Goal: Task Accomplishment & Management: Complete application form

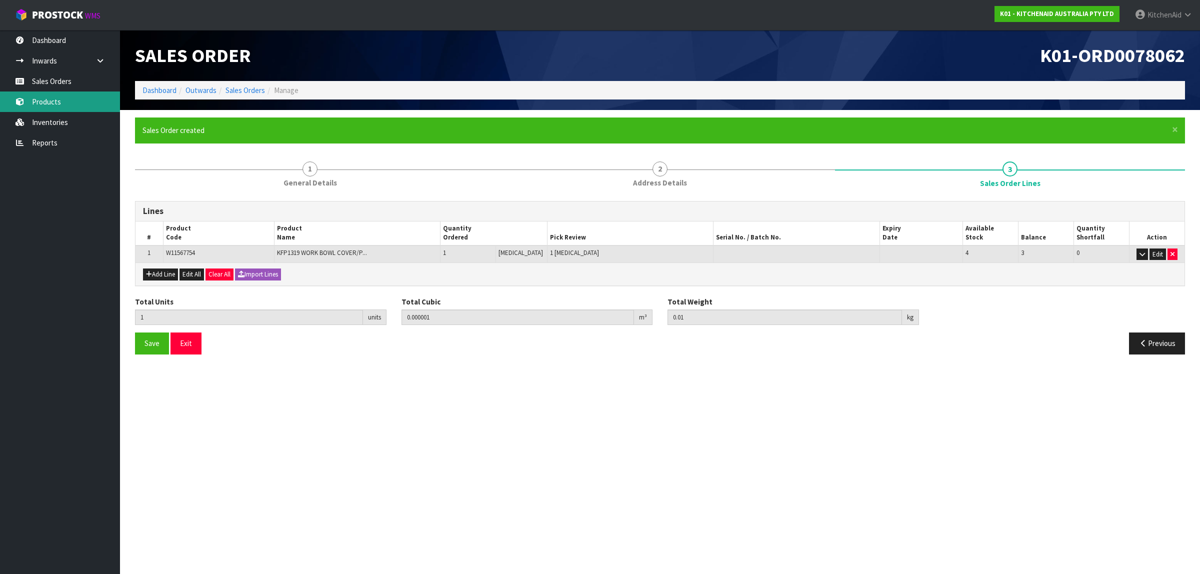
click at [43, 98] on link "Products" at bounding box center [60, 101] width 120 height 20
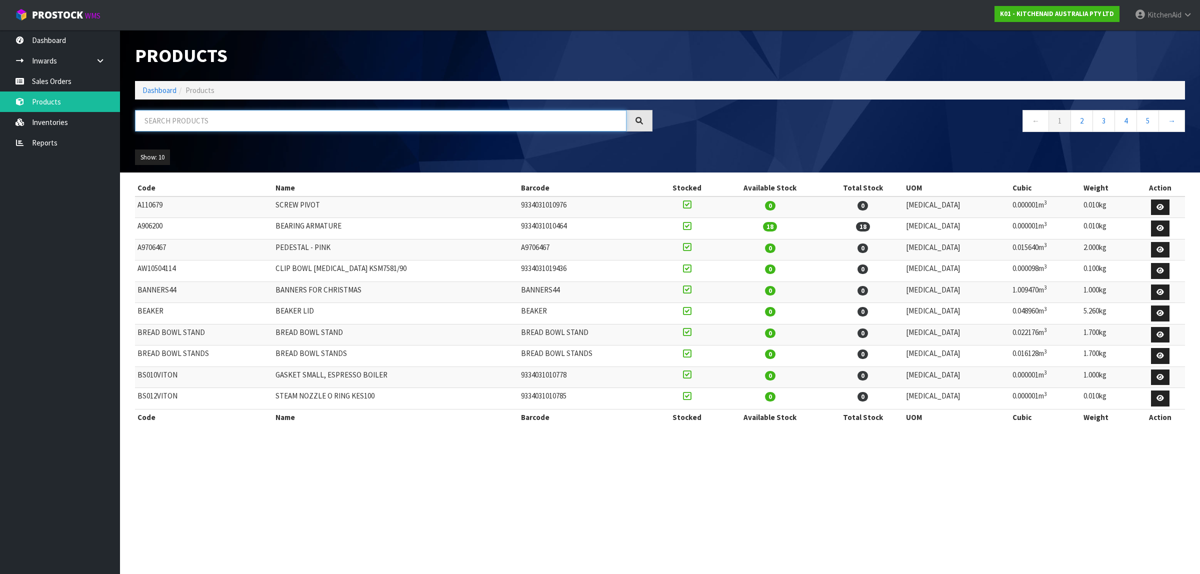
click at [246, 120] on input "text" at bounding box center [380, 120] width 491 height 21
paste input "WP240309-2"
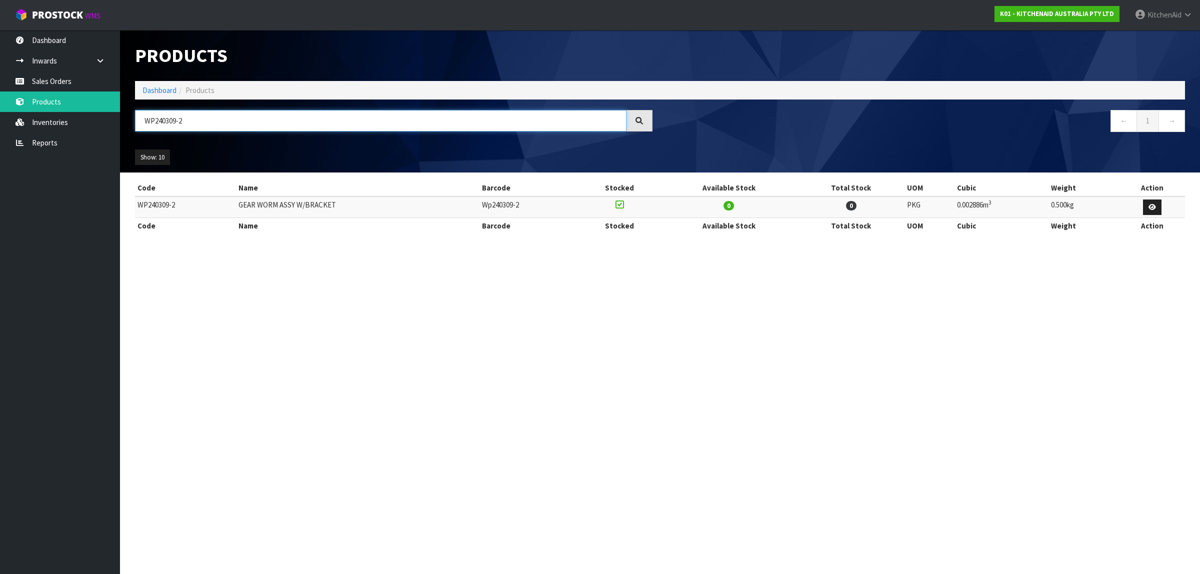
type input "WP240309-2"
click at [76, 80] on link "Sales Orders" at bounding box center [60, 81] width 120 height 20
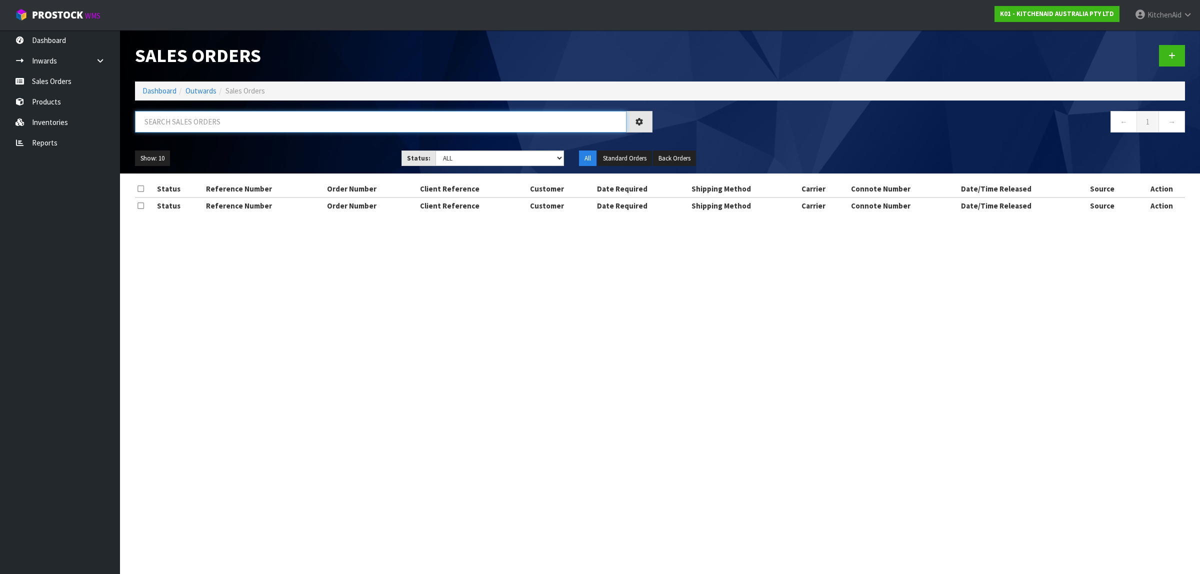
click at [203, 120] on input "text" at bounding box center [380, 121] width 491 height 21
paste input "0206646613"
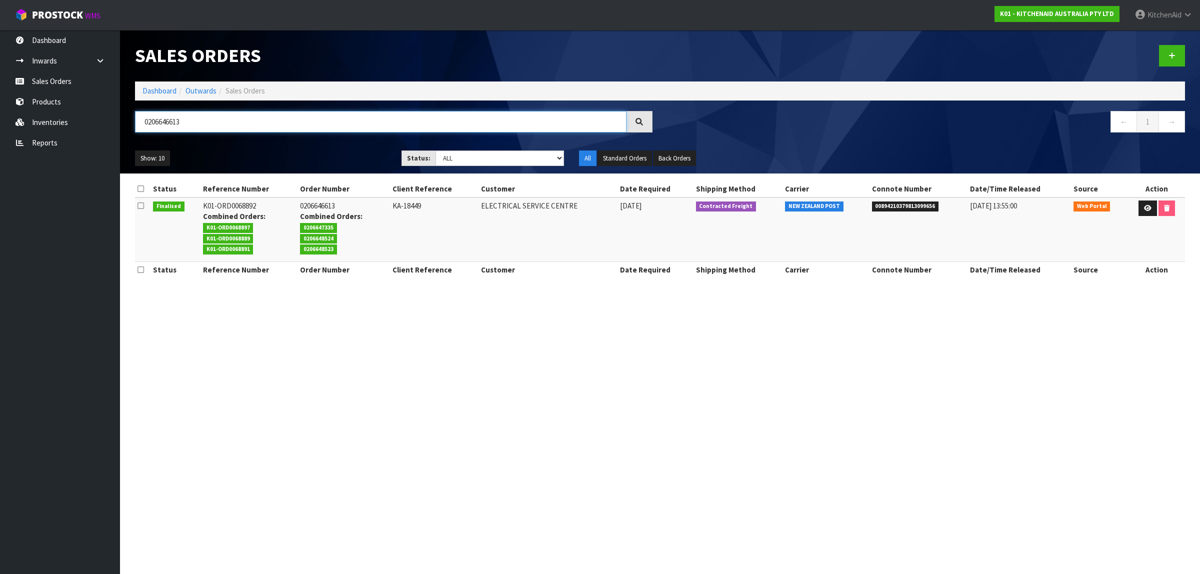
type input "0206646613"
drag, startPoint x: 1039, startPoint y: 206, endPoint x: 966, endPoint y: 211, distance: 73.1
click at [966, 211] on tr "Finalised K01-ORD0068892 Combined Orders: K01-ORD0068897 K01-ORD0068889 K01-ORD…" at bounding box center [660, 229] width 1050 height 64
click at [1176, 54] on link at bounding box center [1172, 55] width 26 height 21
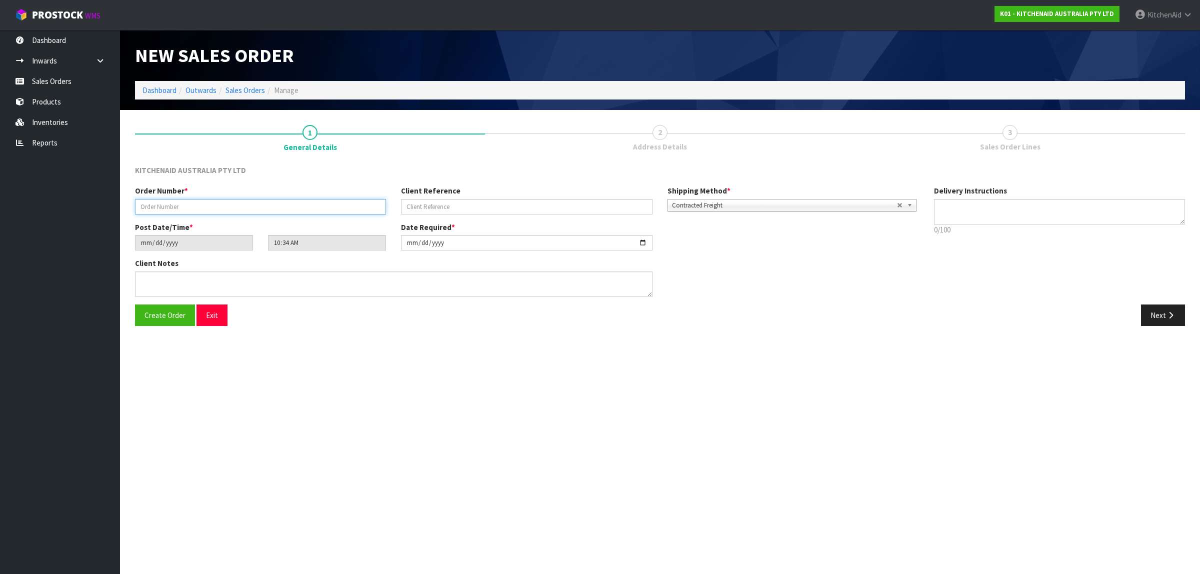
click at [172, 203] on input "text" at bounding box center [260, 206] width 251 height 15
paste input "0206776678"
type input "0206776678"
click at [431, 209] on input "text" at bounding box center [526, 206] width 251 height 15
paste input "KAAA-27037"
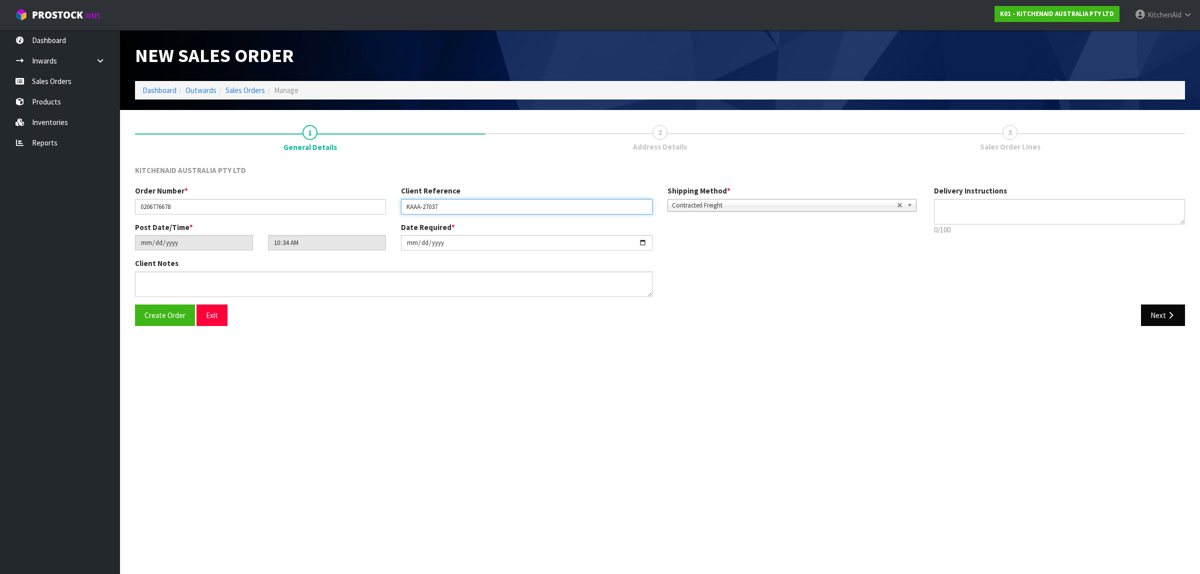
type input "KAAA-27037"
drag, startPoint x: 1164, startPoint y: 316, endPoint x: 1196, endPoint y: 285, distance: 44.6
click at [1165, 315] on button "Next" at bounding box center [1163, 314] width 44 height 21
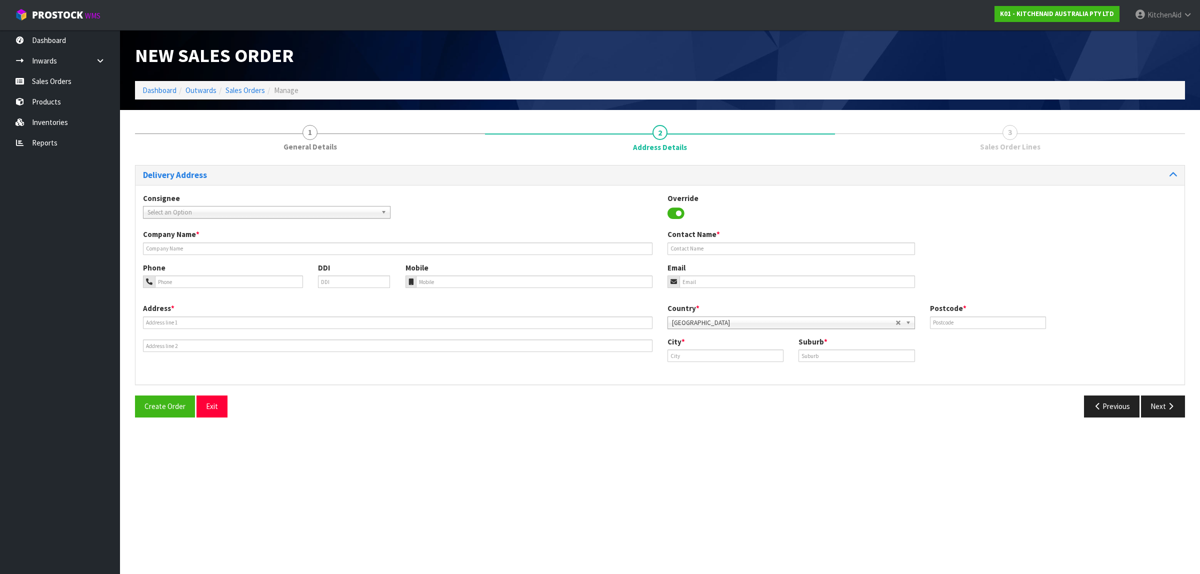
click at [313, 240] on div "Company Name *" at bounding box center [397, 241] width 524 height 25
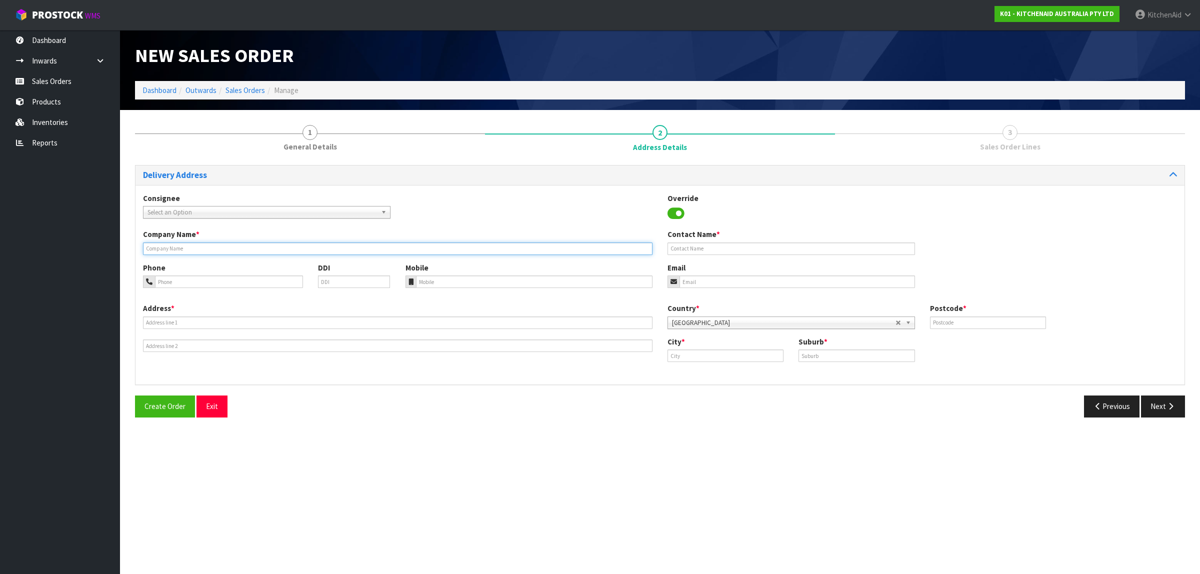
click at [311, 245] on input "text" at bounding box center [397, 248] width 509 height 12
paste input "ELECTRICAL SERVICE CENTRE"
type input "ELECTRICAL SERVICE CENTRE"
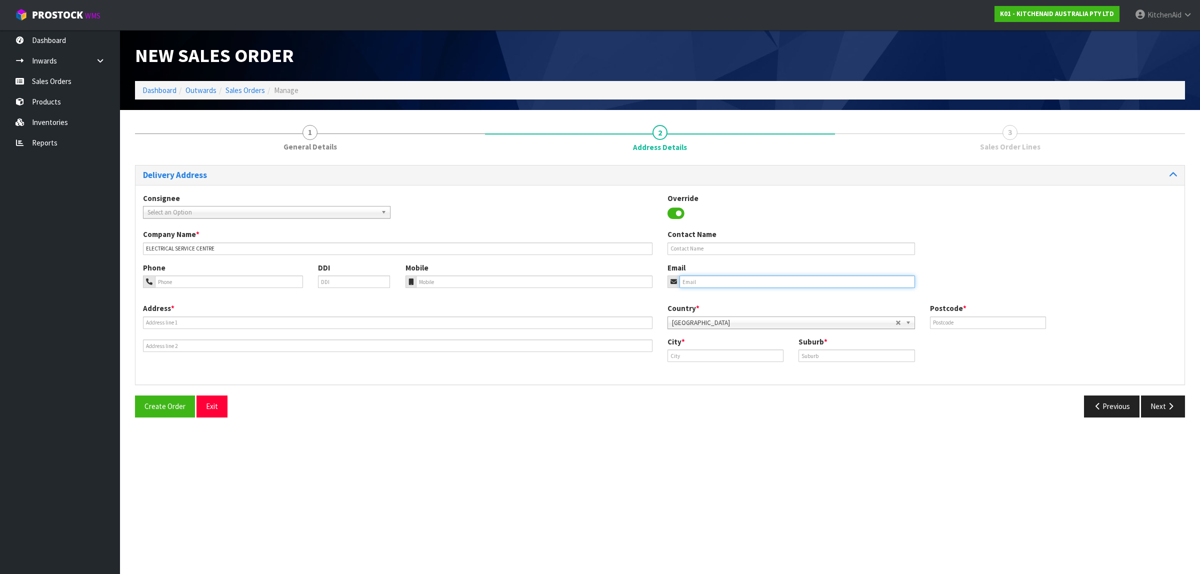
click at [731, 278] on input "email" at bounding box center [796, 281] width 235 height 12
paste input "[EMAIL_ADDRESS][DOMAIN_NAME]"
type input "[EMAIL_ADDRESS][DOMAIN_NAME]"
click at [181, 323] on input "text" at bounding box center [397, 322] width 509 height 12
paste input "[STREET_ADDRESS][PERSON_NAME]"
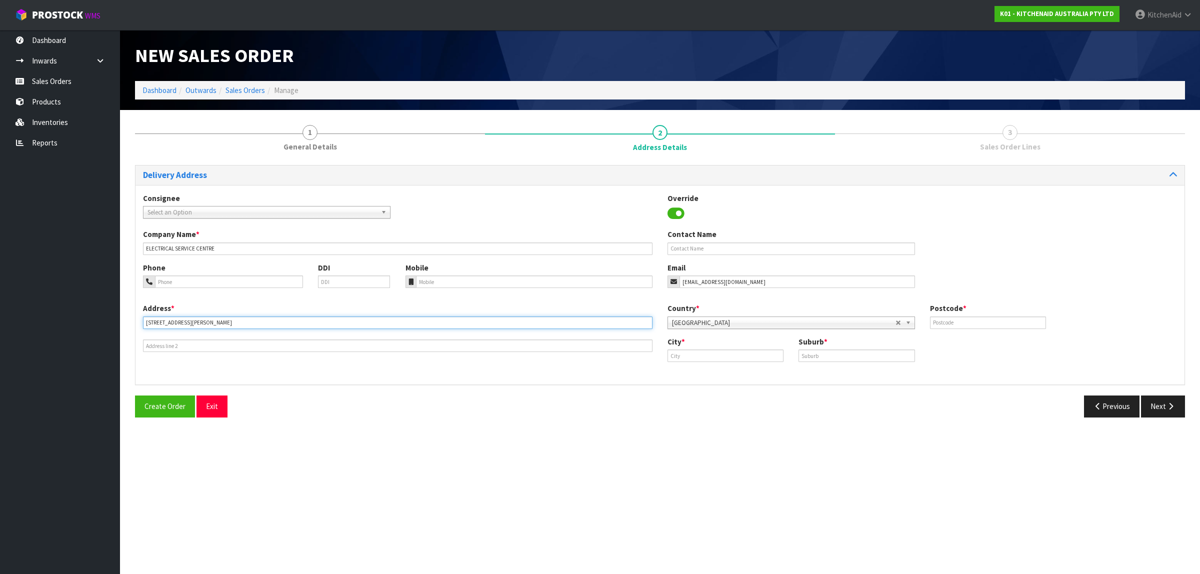
click at [245, 320] on input "[STREET_ADDRESS][PERSON_NAME]" at bounding box center [397, 322] width 509 height 12
type input "[STREET_ADDRESS] NELSON"
click at [964, 320] on input "text" at bounding box center [988, 322] width 116 height 12
paste input "7011"
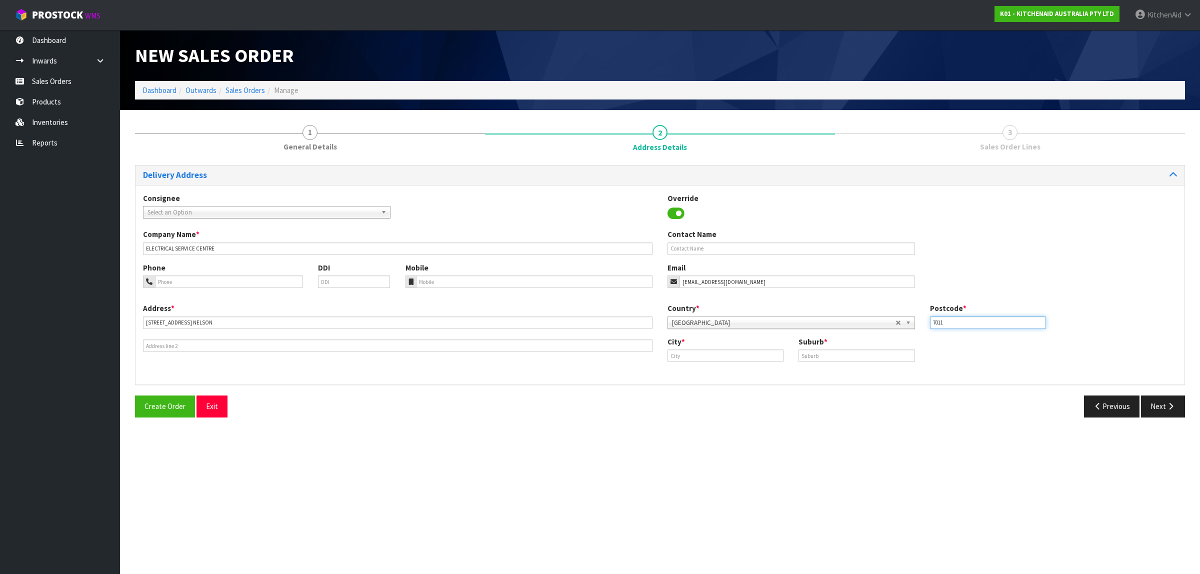
type input "7011"
click at [233, 320] on input "[STREET_ADDRESS] NELSON" at bounding box center [397, 322] width 509 height 12
type input "[STREET_ADDRESS]"
click at [703, 354] on input "text" at bounding box center [725, 355] width 116 height 12
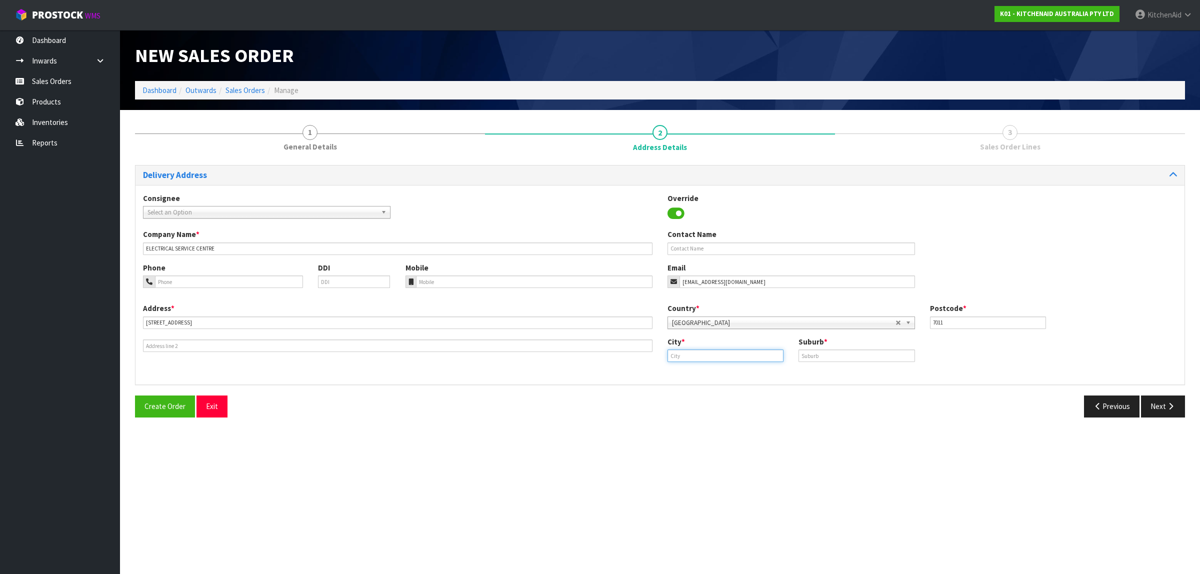
paste input "[PERSON_NAME]"
click at [698, 375] on strong "[PERSON_NAME]" at bounding box center [706, 372] width 57 height 9
type input "[PERSON_NAME]"
click at [210, 320] on input "[STREET_ADDRESS]" at bounding box center [397, 322] width 509 height 12
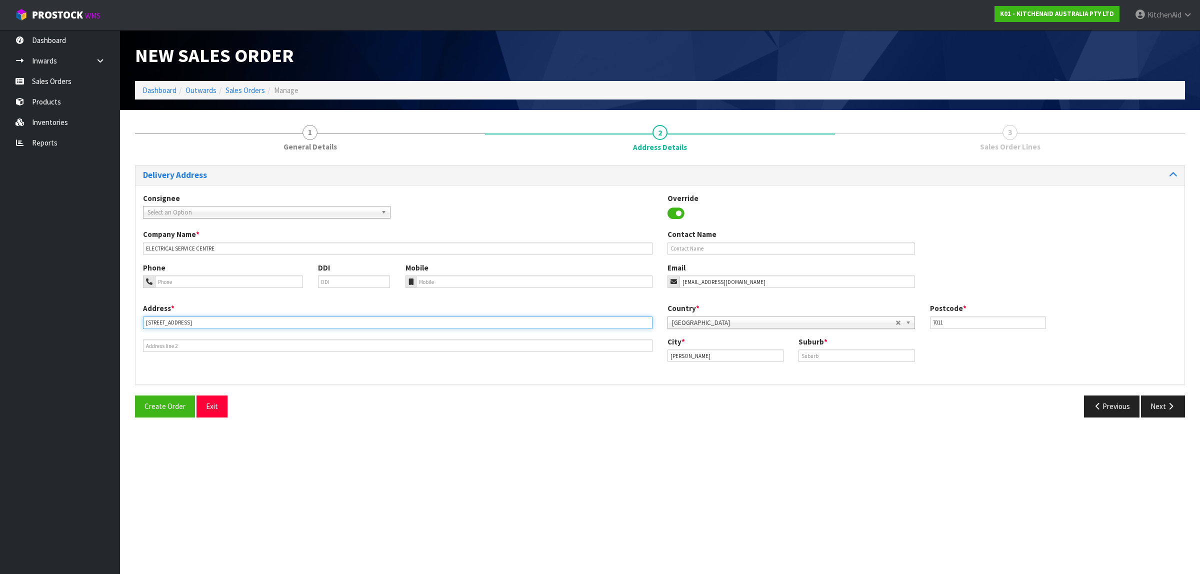
type input "[STREET_ADDRESS]"
click at [868, 360] on input "text" at bounding box center [856, 355] width 116 height 12
paste input "TAHUNANUI"
type input "TAHUNANUI"
drag, startPoint x: 1172, startPoint y: 408, endPoint x: 1147, endPoint y: 414, distance: 25.7
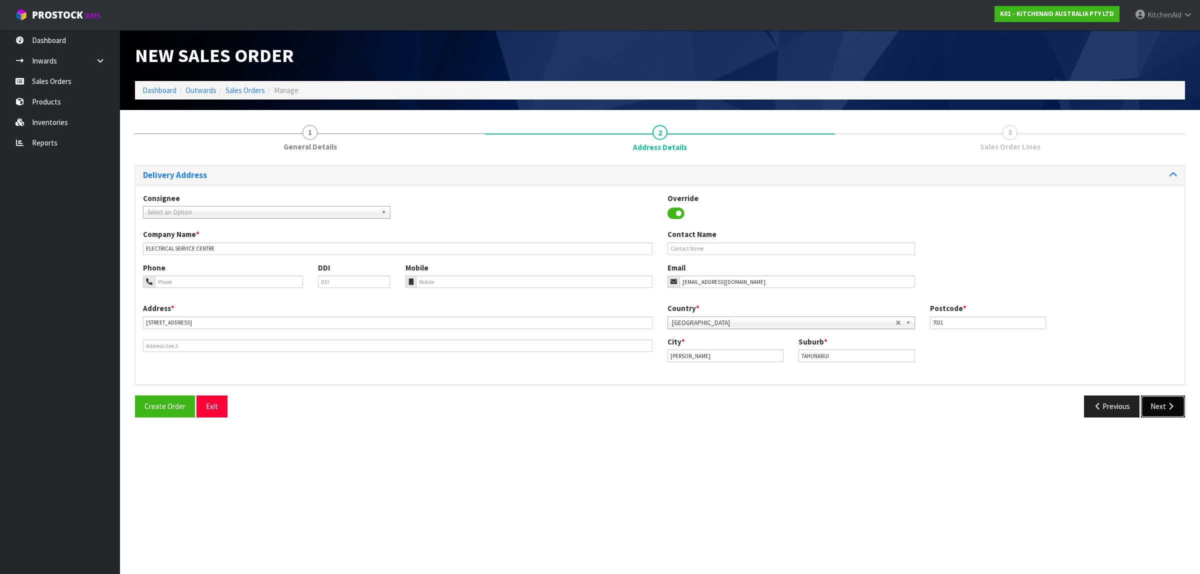
click at [1172, 407] on icon "button" at bounding box center [1170, 405] width 9 height 7
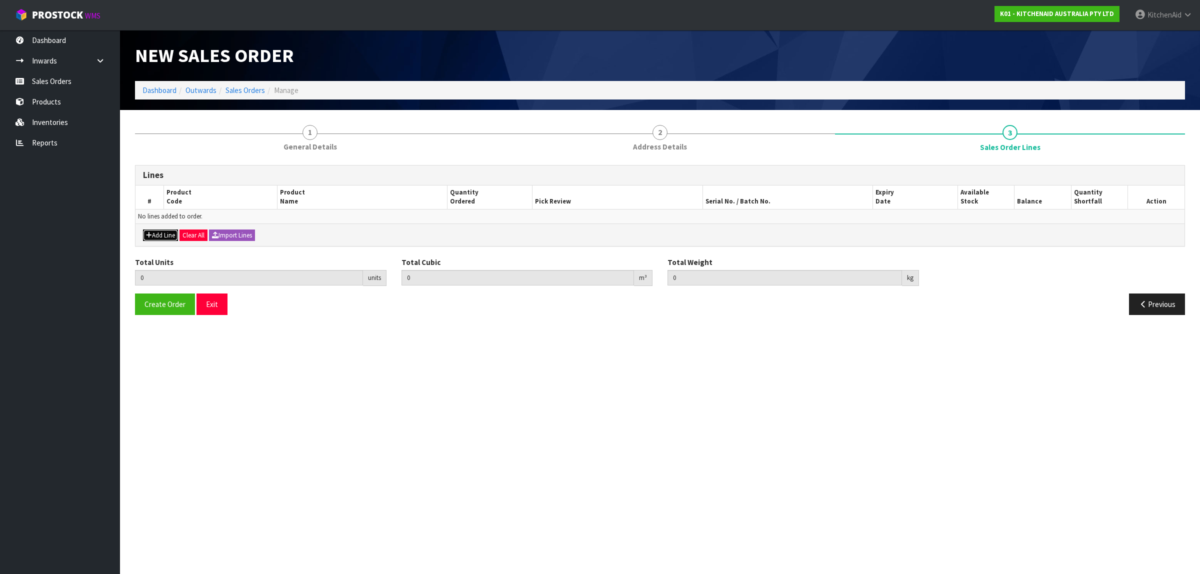
click at [173, 235] on button "Add Line" at bounding box center [160, 235] width 35 height 12
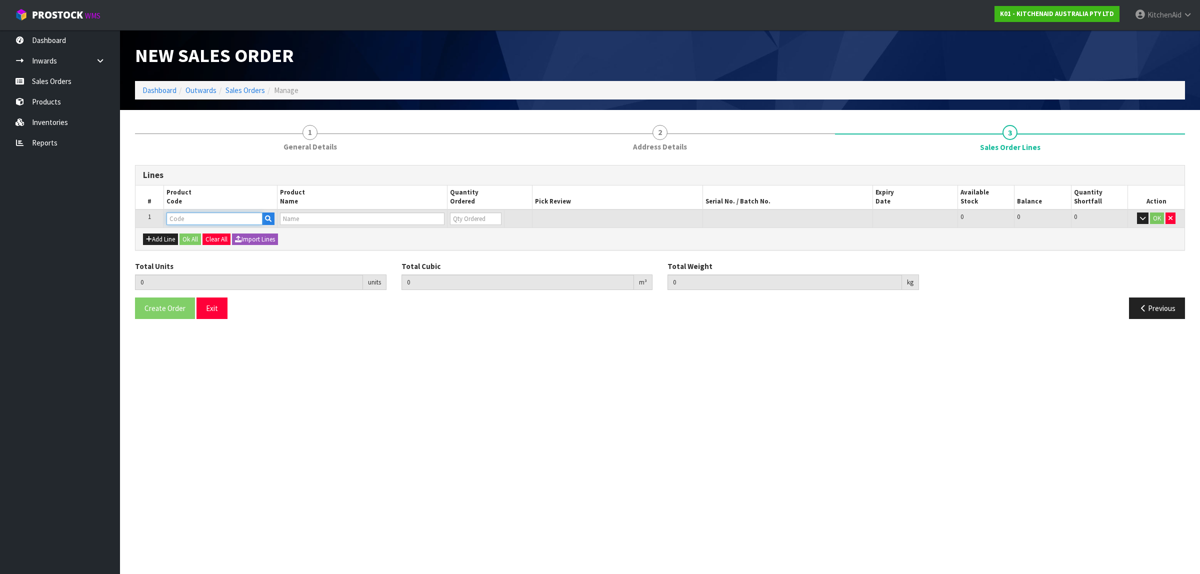
click at [188, 217] on input "text" at bounding box center [214, 218] width 96 height 12
paste input "WP241764"
type input "WP241764"
type input "0.000000"
type input "0.000"
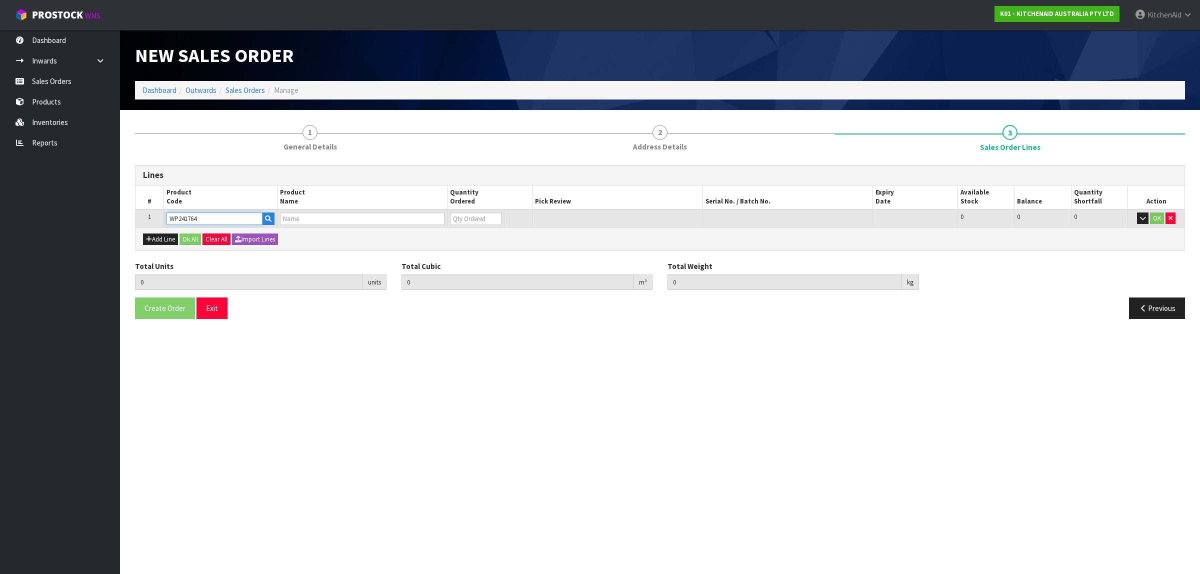
type input "K5 ARM BOWL LIFT"
type input "0"
type input "WP241764"
type input "1"
type input "0.000001"
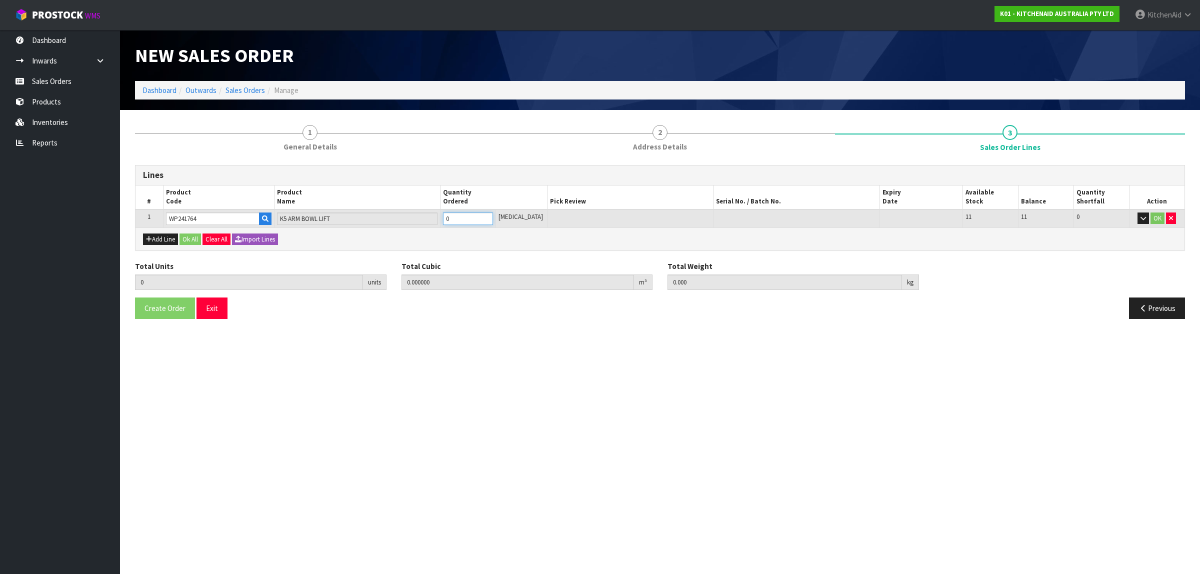
type input "0.01"
type input "1"
click at [493, 216] on input "1" at bounding box center [468, 218] width 50 height 12
click at [190, 232] on div "Add Line Ok All Clear All Import Lines" at bounding box center [659, 238] width 1049 height 22
drag, startPoint x: 188, startPoint y: 240, endPoint x: 181, endPoint y: 247, distance: 10.3
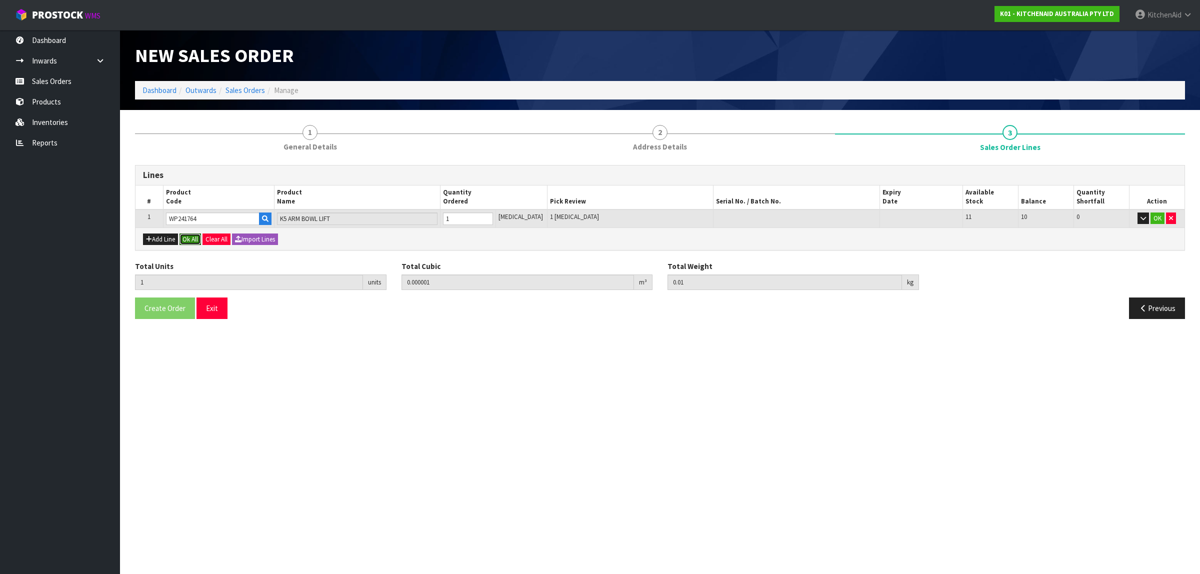
click at [188, 239] on button "Ok All" at bounding box center [189, 239] width 21 height 12
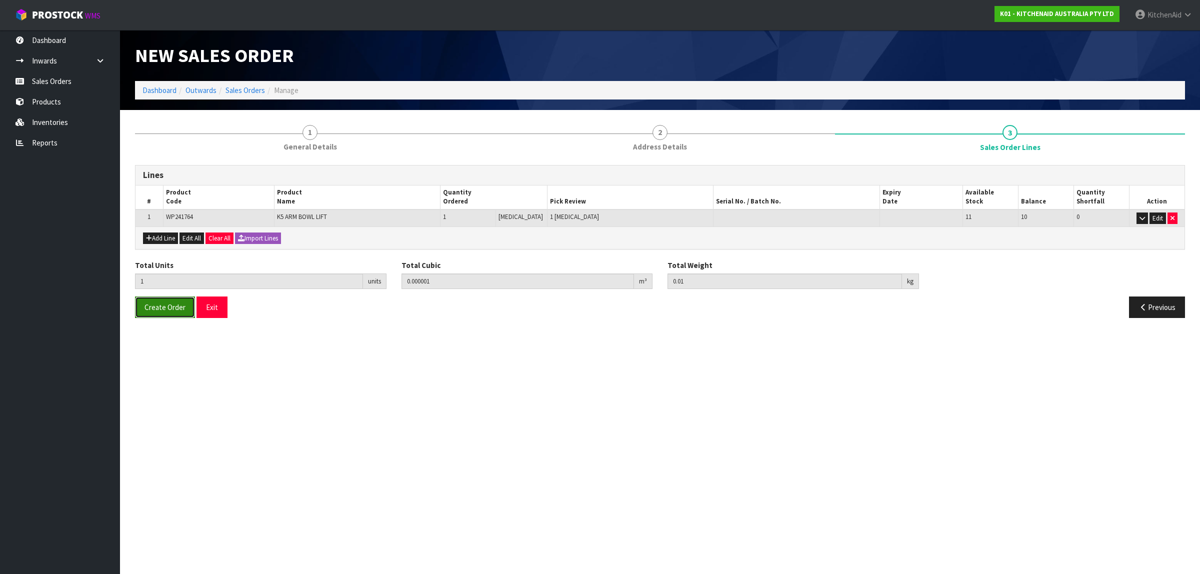
click at [162, 308] on span "Create Order" at bounding box center [164, 306] width 41 height 9
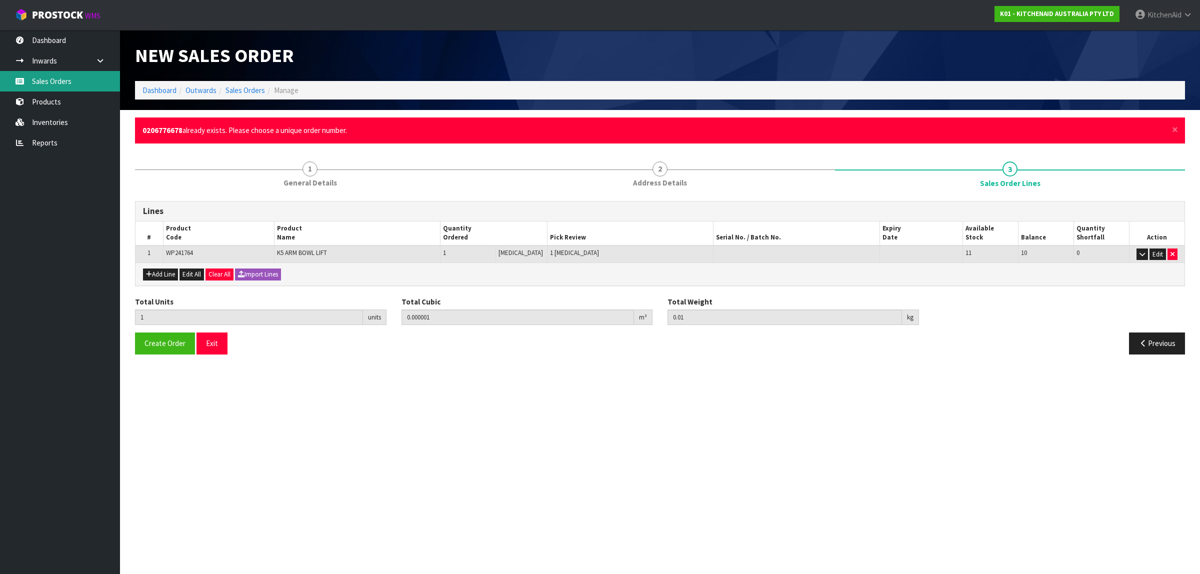
click at [55, 78] on link "Sales Orders" at bounding box center [60, 81] width 120 height 20
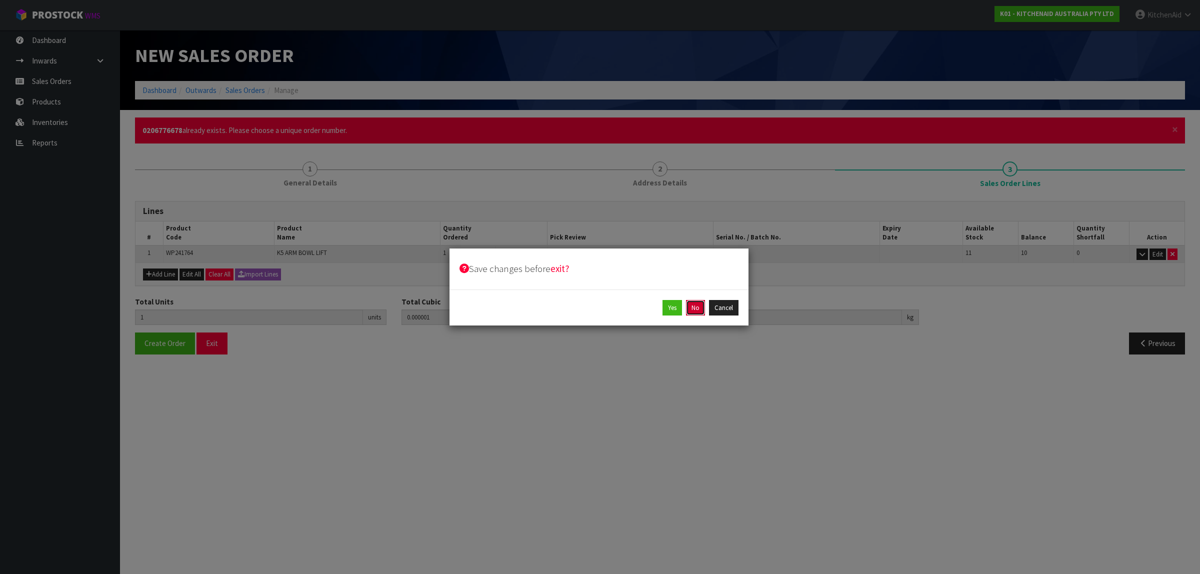
click at [695, 310] on button "No" at bounding box center [695, 308] width 19 height 16
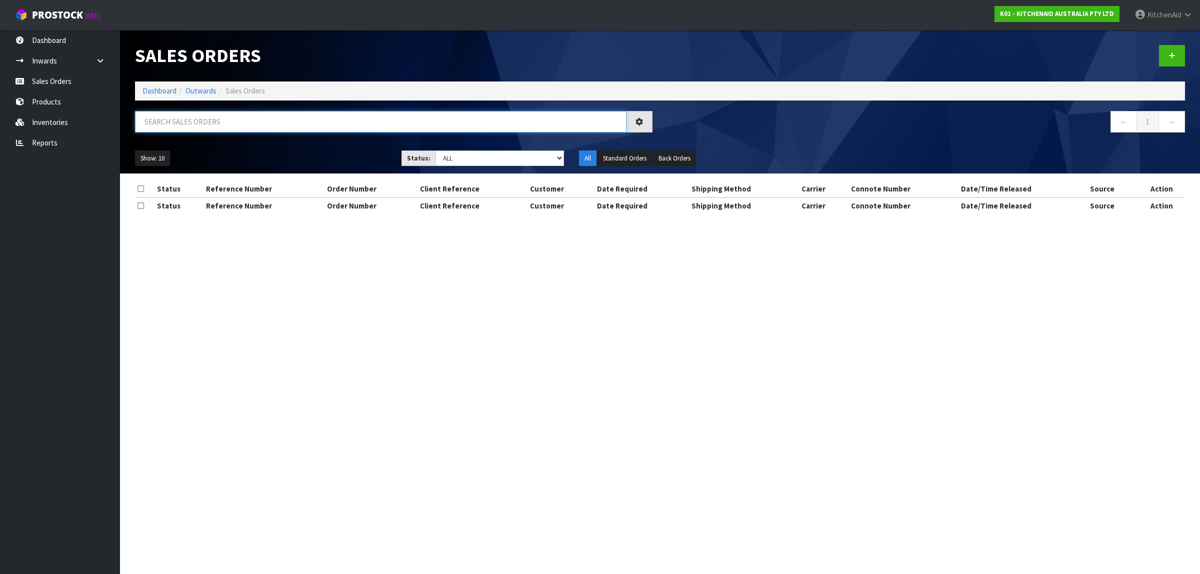
click at [326, 118] on input "text" at bounding box center [380, 121] width 491 height 21
paste input "WP241764"
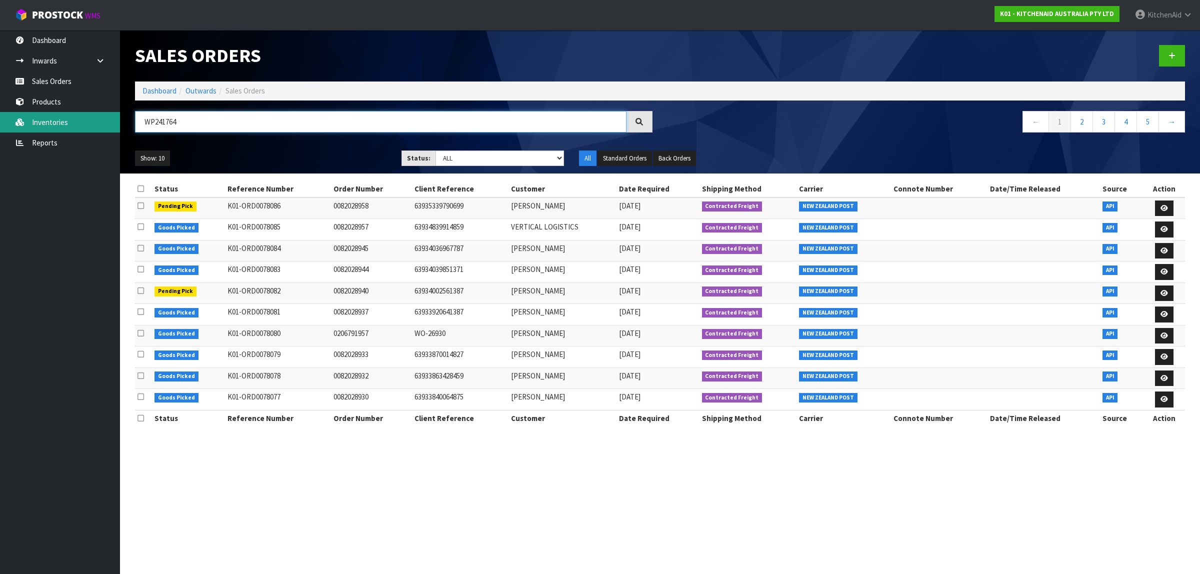
drag, startPoint x: 222, startPoint y: 124, endPoint x: 106, endPoint y: 126, distance: 116.5
click at [106, 126] on body "Toggle navigation ProStock WMS K01 - KITCHENAID AUSTRALIA PTY LTD [GEOGRAPHIC_D…" at bounding box center [600, 287] width 1200 height 574
paste input "0206776678"
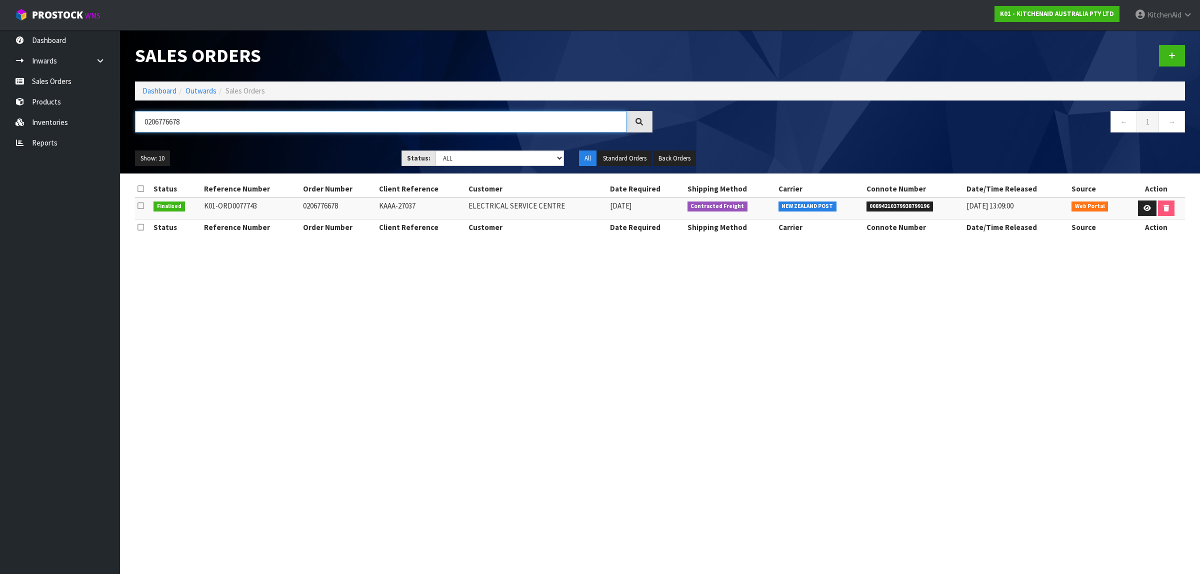
type input "0206776678"
drag, startPoint x: 966, startPoint y: 206, endPoint x: 999, endPoint y: 206, distance: 33.0
click at [999, 206] on span "[DATE] 13:09:00" at bounding box center [989, 205] width 47 height 9
copy span "[DATE]"
click at [888, 208] on span "00894210379938799196" at bounding box center [899, 206] width 67 height 10
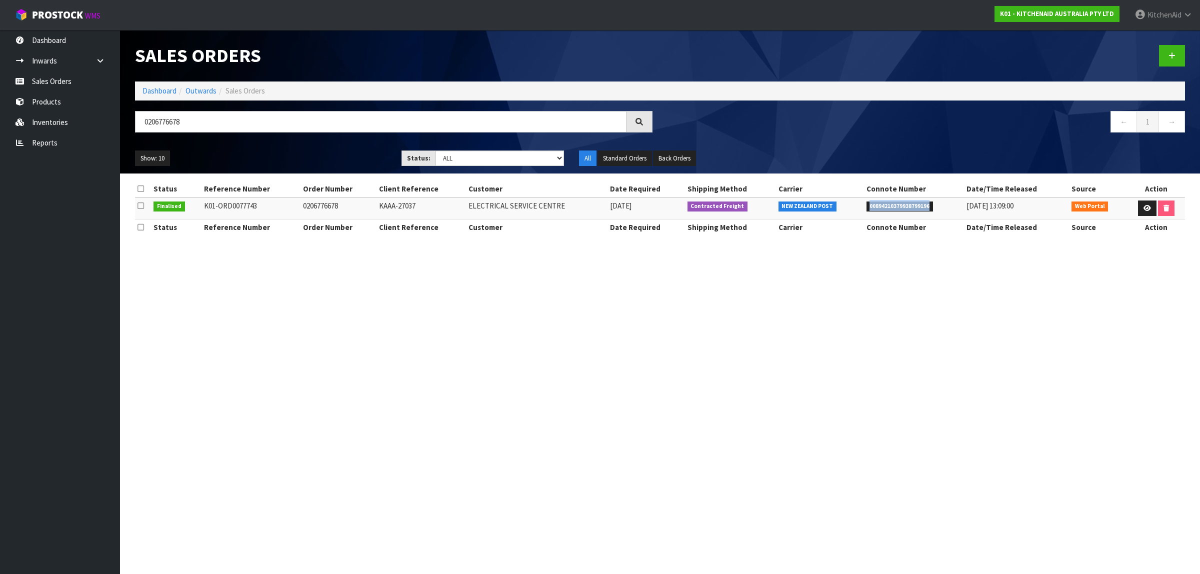
click at [888, 208] on span "00894210379938799196" at bounding box center [899, 206] width 67 height 10
copy span "00894210379938799196"
